Goal: Task Accomplishment & Management: Manage account settings

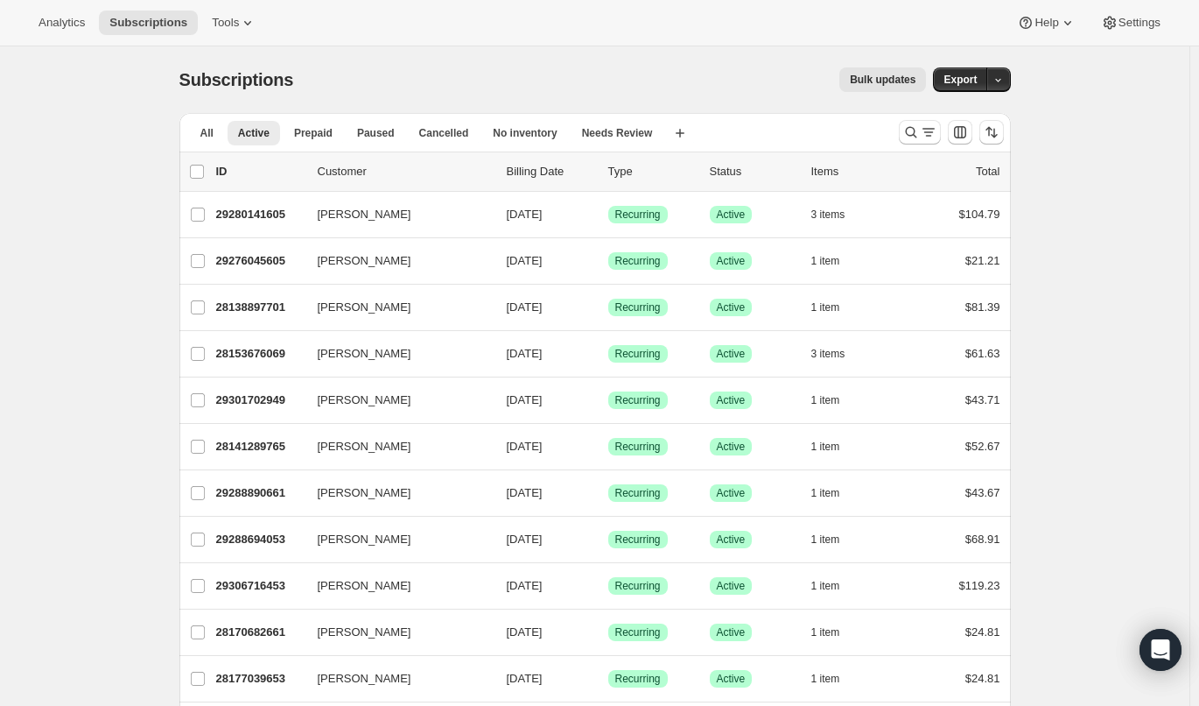
scroll to position [1916, 0]
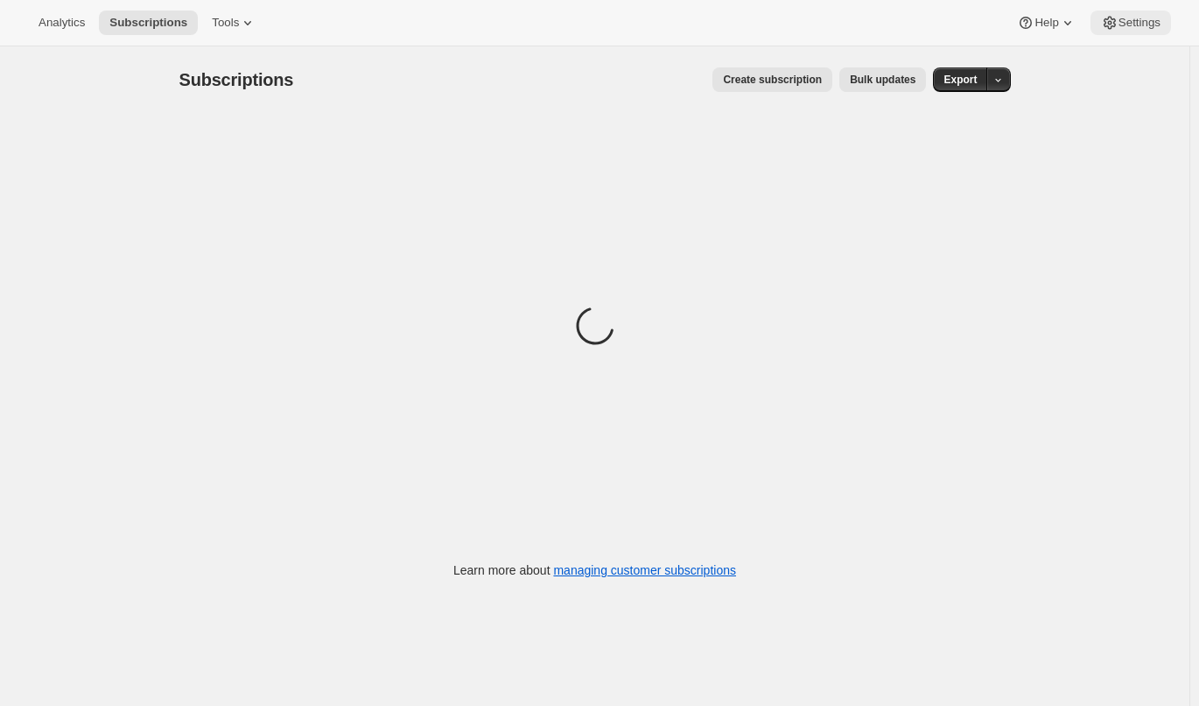
click at [1121, 17] on span "Settings" at bounding box center [1140, 23] width 42 height 14
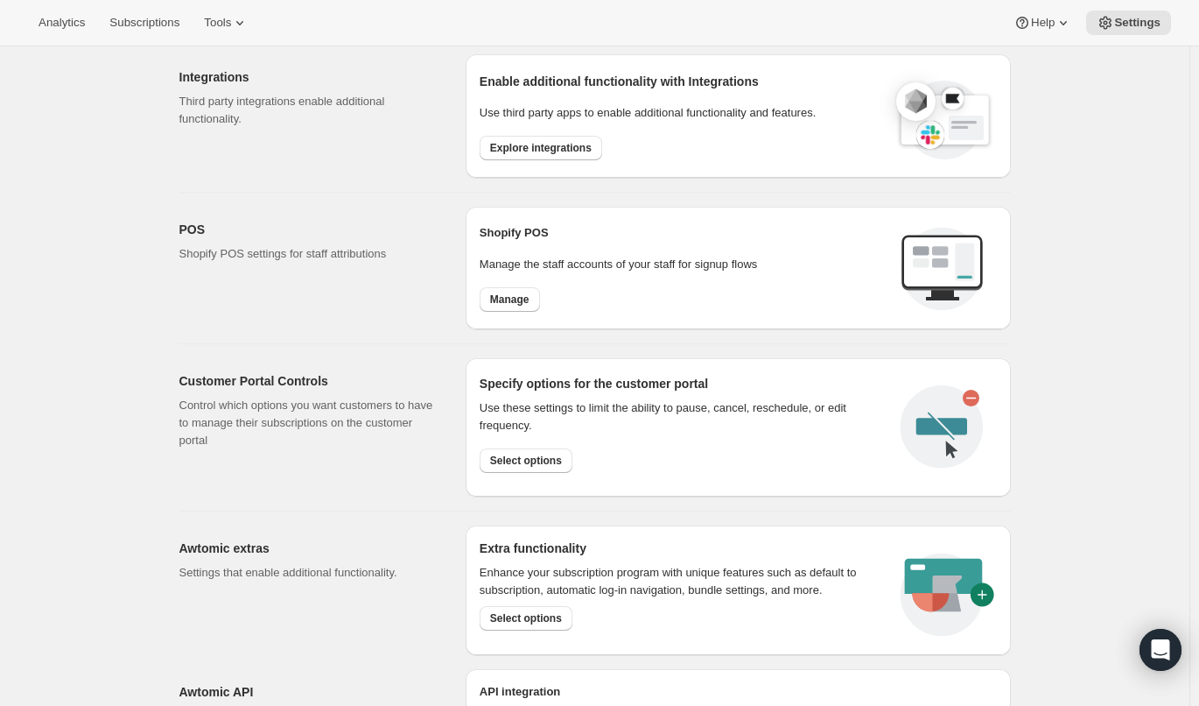
scroll to position [684, 0]
